Goal: Task Accomplishment & Management: Manage account settings

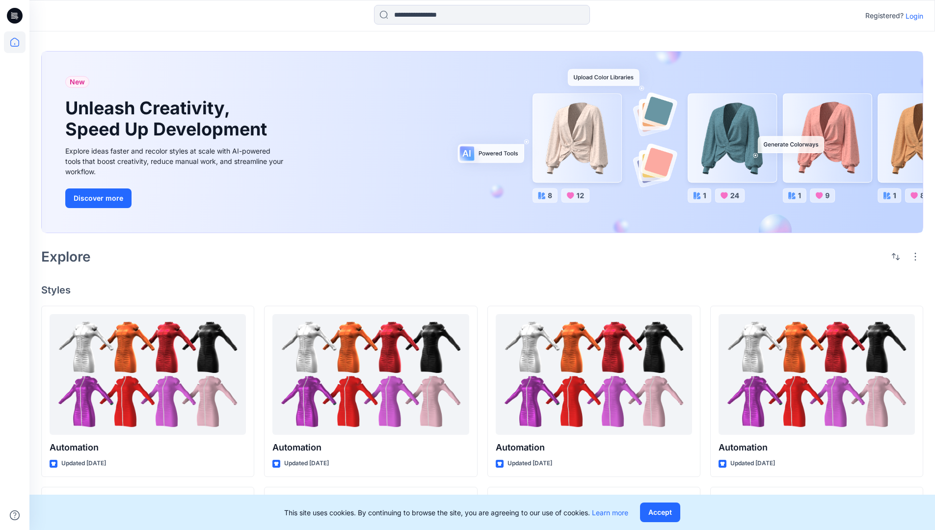
click at [912, 16] on p "Login" at bounding box center [915, 16] width 18 height 10
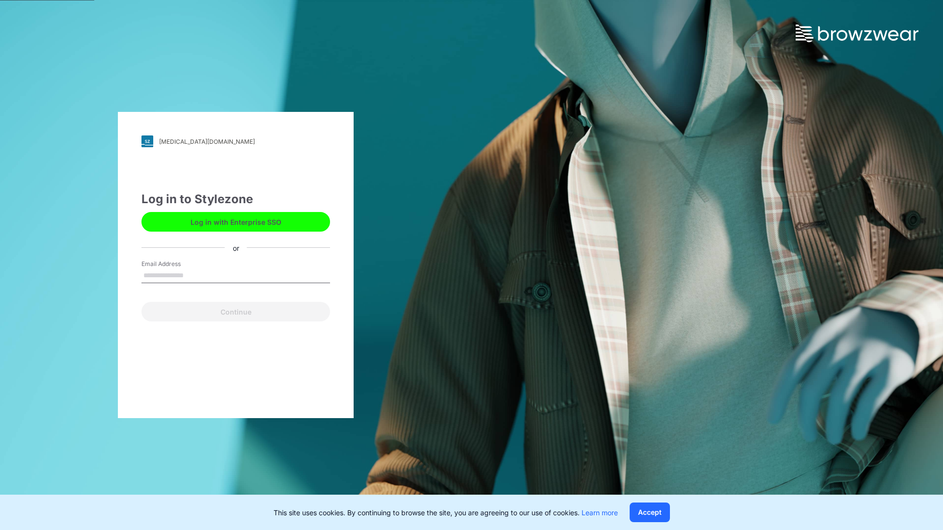
click at [194, 275] on input "Email Address" at bounding box center [235, 276] width 189 height 15
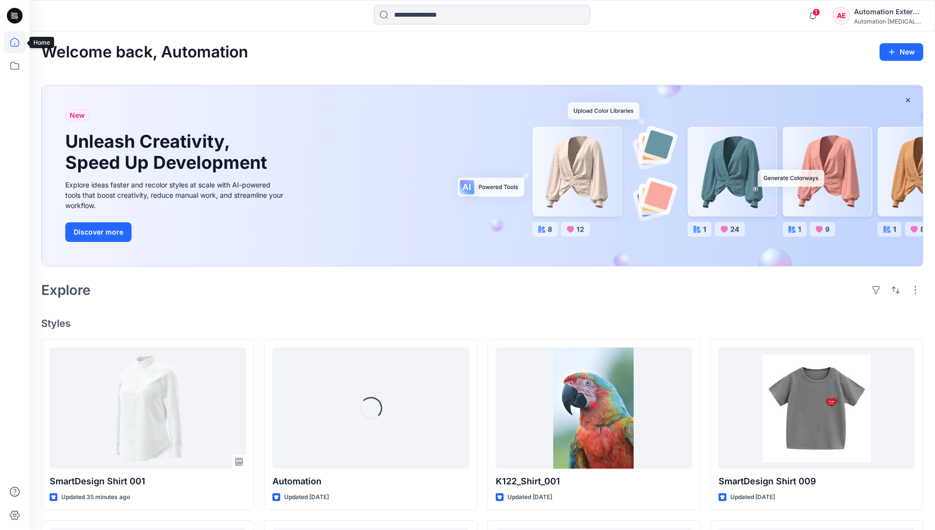
click at [19, 42] on icon at bounding box center [14, 42] width 9 height 9
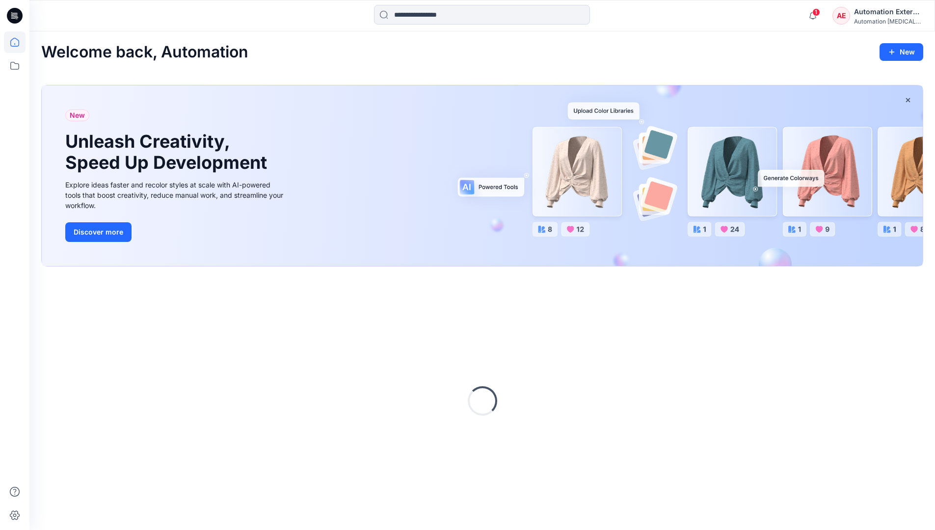
click at [854, 19] on div "AE Automation External Automation [MEDICAL_DATA]..." at bounding box center [878, 16] width 90 height 20
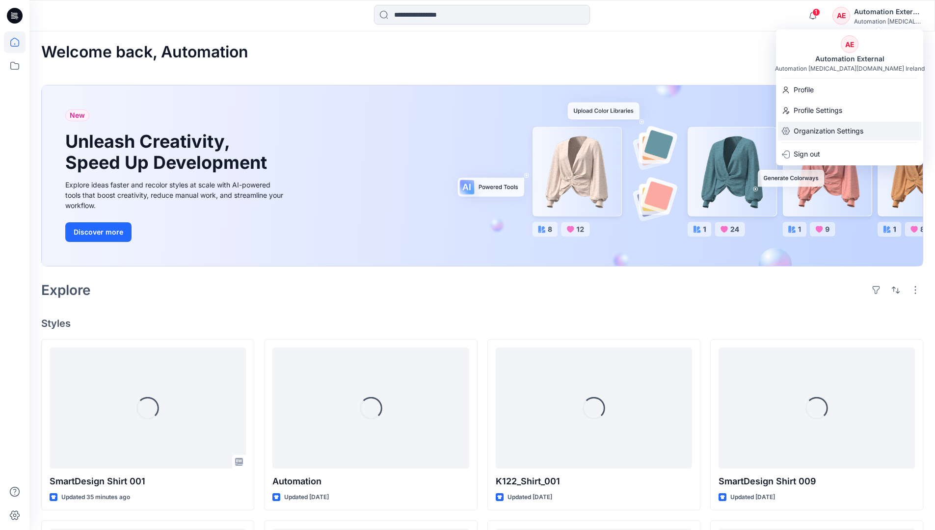
click at [850, 133] on p "Organization Settings" at bounding box center [829, 131] width 70 height 19
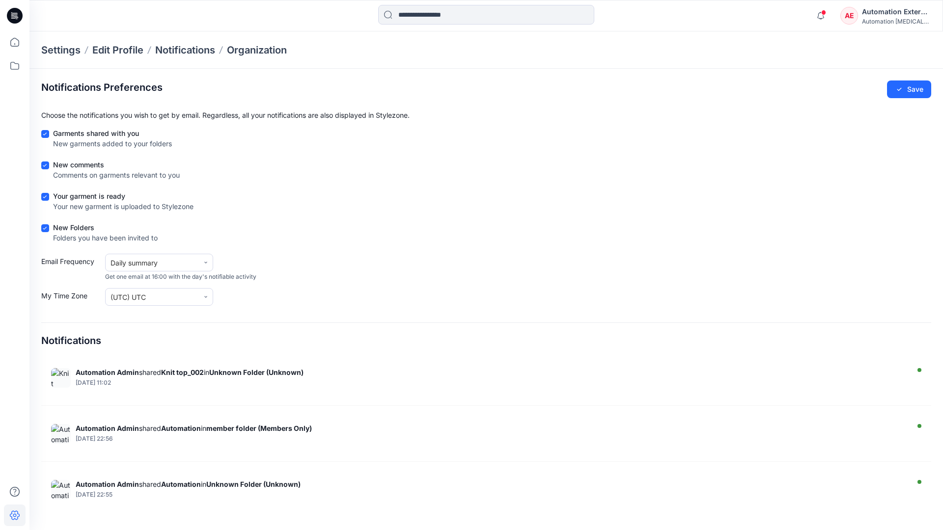
click at [897, 15] on div "Automation External" at bounding box center [896, 12] width 69 height 12
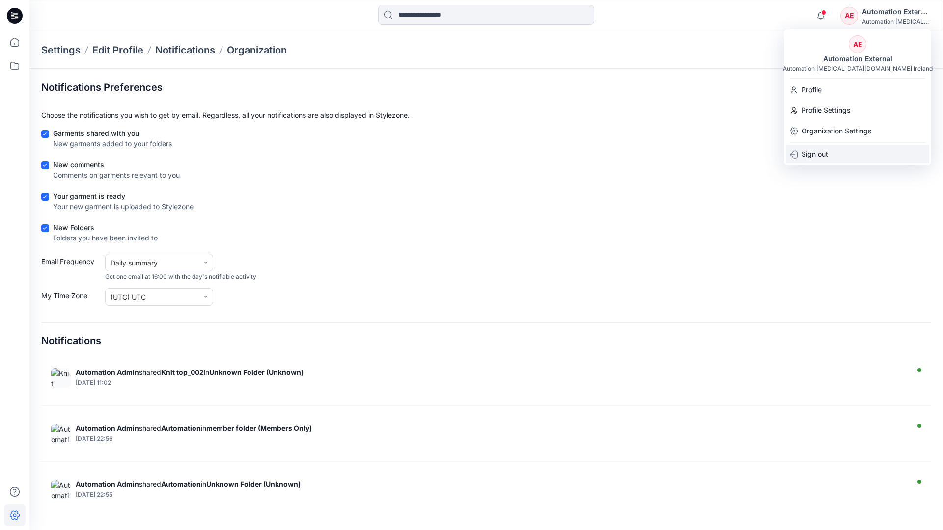
click at [833, 153] on div "Sign out" at bounding box center [857, 154] width 143 height 19
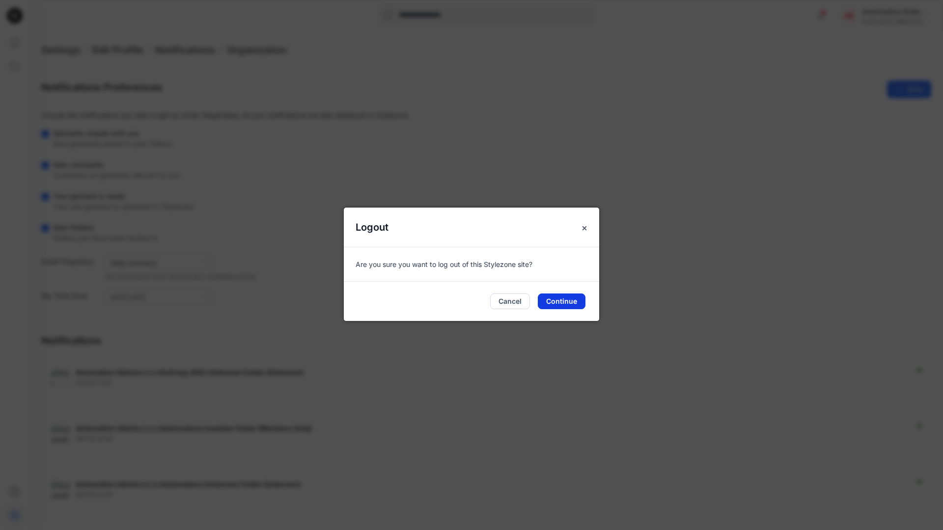
click at [568, 298] on button "Continue" at bounding box center [562, 302] width 48 height 16
